Goal: Task Accomplishment & Management: Use online tool/utility

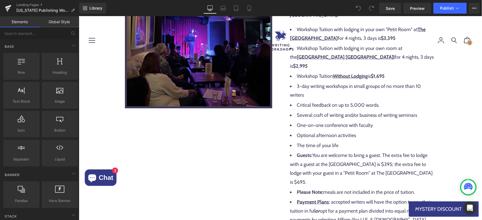
scroll to position [2183, 0]
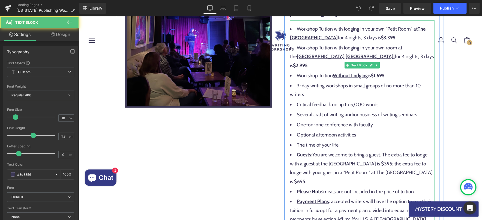
click at [342, 151] on span "Guests: You are welcome to bring a guest. The extra fee to lodge with a guest a…" at bounding box center [360, 167] width 143 height 32
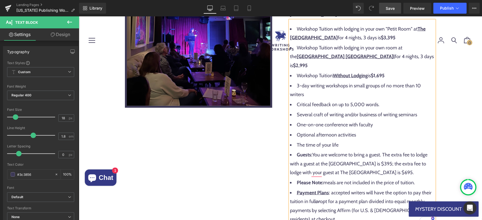
click at [393, 9] on span "Save" at bounding box center [389, 8] width 9 height 6
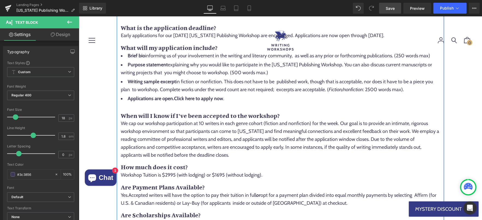
scroll to position [3709, 0]
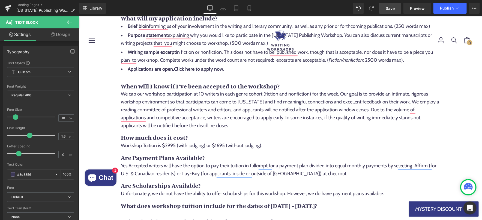
click at [392, 11] on link "Save" at bounding box center [390, 8] width 22 height 11
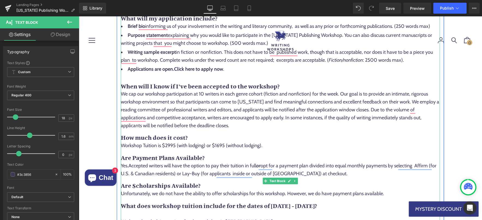
drag, startPoint x: 224, startPoint y: 96, endPoint x: 127, endPoint y: 81, distance: 97.9
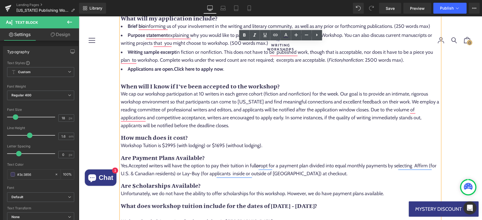
copy ul "Workshop Tuition with lodging in your own "Petit Room" at The Library Hotel for…"
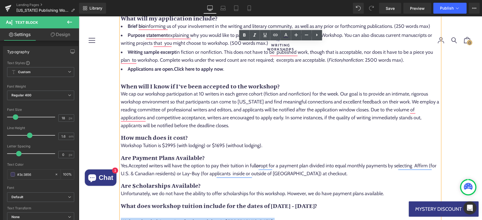
drag, startPoint x: 220, startPoint y: 96, endPoint x: 122, endPoint y: 65, distance: 103.5
copy div "We have three lodging options for the workshop in [GEOGRAPHIC_DATA]: Workshop T…"
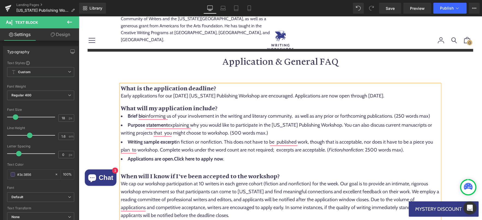
scroll to position [3614, 0]
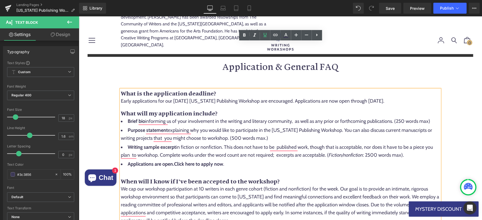
drag, startPoint x: 359, startPoint y: 83, endPoint x: 394, endPoint y: 81, distance: 34.9
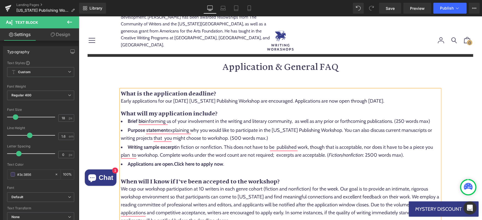
drag, startPoint x: 243, startPoint y: 90, endPoint x: 338, endPoint y: 90, distance: 95.4
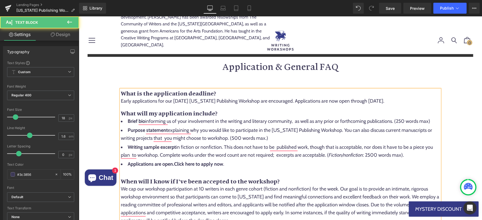
drag, startPoint x: 121, startPoint y: 98, endPoint x: 155, endPoint y: 98, distance: 34.1
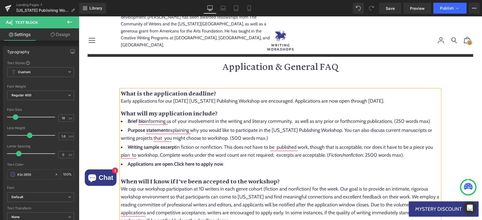
drag, startPoint x: 400, startPoint y: 8, endPoint x: 227, endPoint y: 19, distance: 173.7
click at [400, 8] on link "Save" at bounding box center [390, 8] width 22 height 11
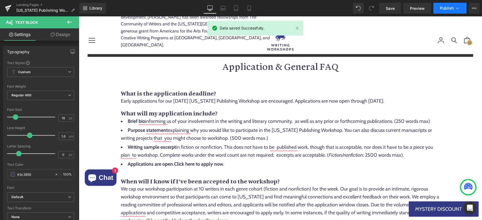
click at [455, 8] on icon at bounding box center [456, 7] width 5 height 5
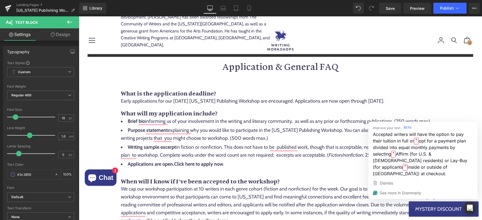
scroll to position [3951, 0]
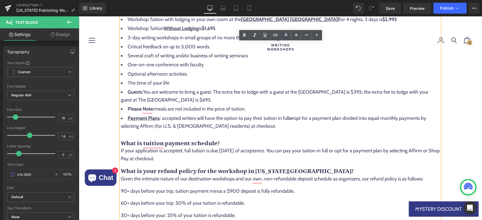
click at [271, 139] on div "What is tuition payment schedule? If your application is accepted, full tuition…" at bounding box center [279, 219] width 319 height 161
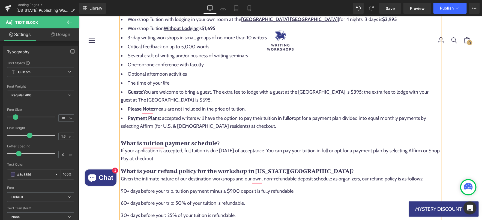
drag, startPoint x: 385, startPoint y: 107, endPoint x: 122, endPoint y: 100, distance: 263.1
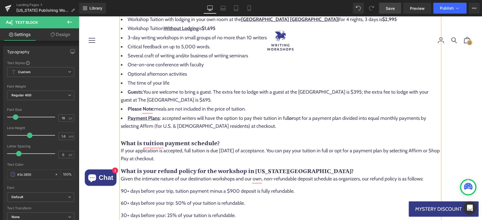
click at [389, 6] on span "Save" at bounding box center [389, 8] width 9 height 6
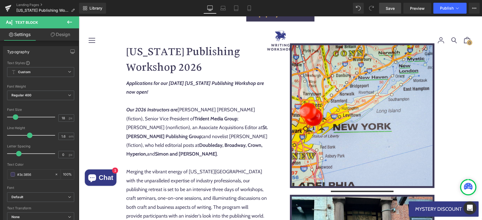
scroll to position [676, 0]
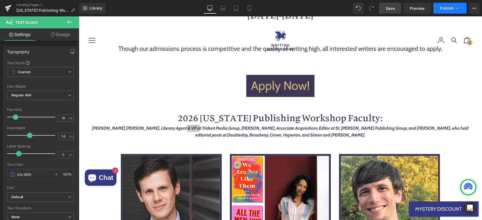
click at [448, 6] on span "Publish" at bounding box center [447, 8] width 14 height 4
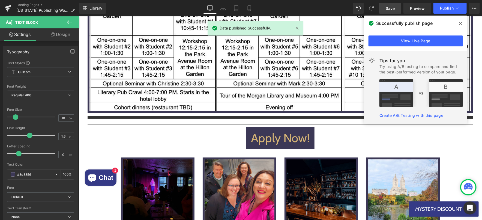
scroll to position [1898, 0]
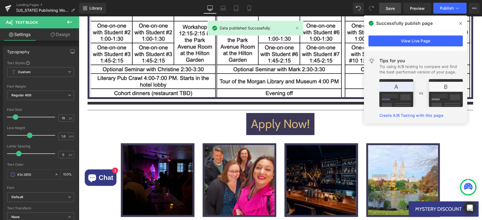
click at [0, 0] on icon at bounding box center [0, 0] width 0 height 0
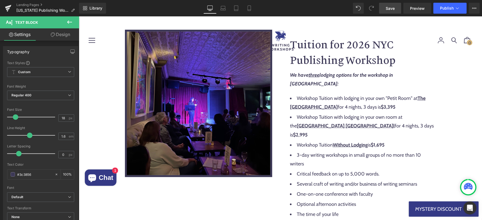
scroll to position [2114, 0]
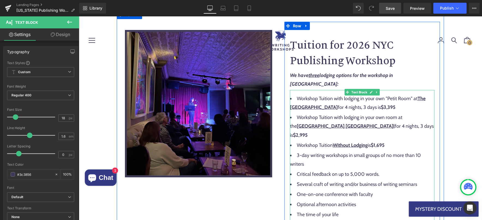
click at [313, 150] on li "3-day writing workshops in small groups of no more than 10 writers" at bounding box center [361, 159] width 144 height 18
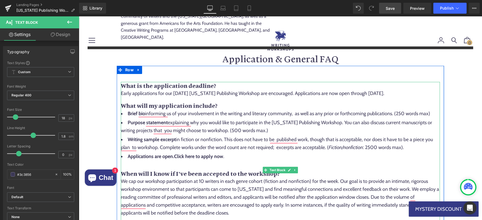
scroll to position [3611, 0]
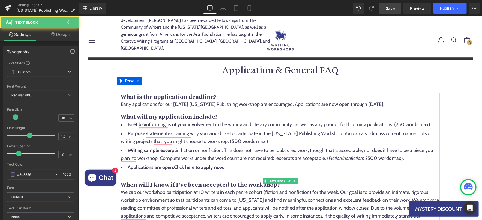
drag, startPoint x: 187, startPoint y: 102, endPoint x: 128, endPoint y: 85, distance: 61.8
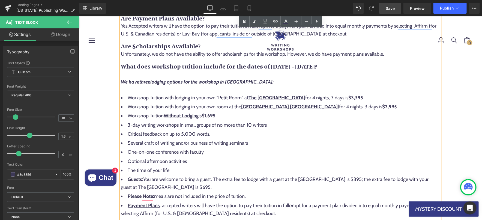
scroll to position [3863, 0]
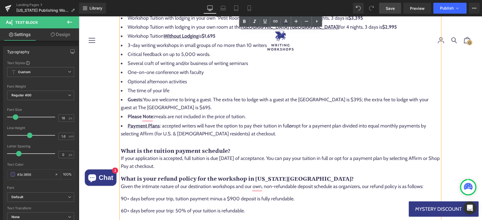
scroll to position [3953, 0]
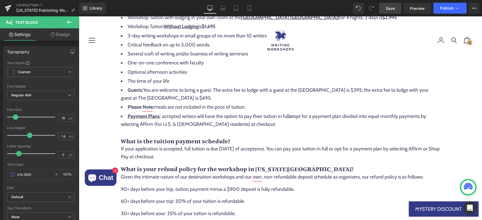
click at [386, 8] on link "Save" at bounding box center [390, 8] width 22 height 11
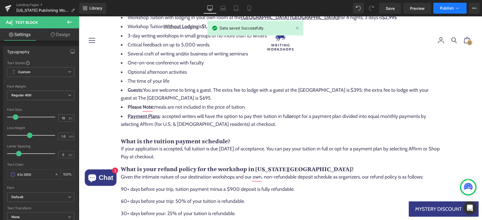
click at [459, 10] on icon at bounding box center [456, 7] width 5 height 5
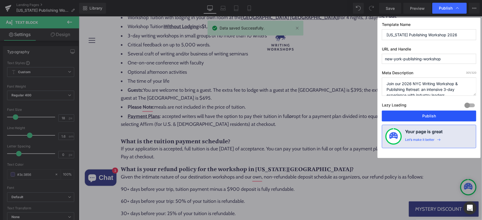
click at [425, 116] on button "Publish" at bounding box center [429, 115] width 94 height 11
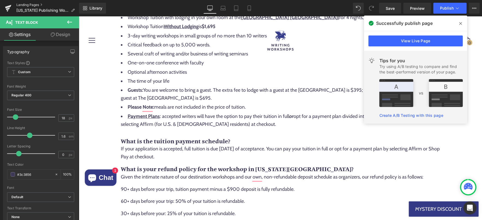
click at [30, 5] on link "Landing Pages" at bounding box center [47, 5] width 63 height 4
